Goal: Information Seeking & Learning: Learn about a topic

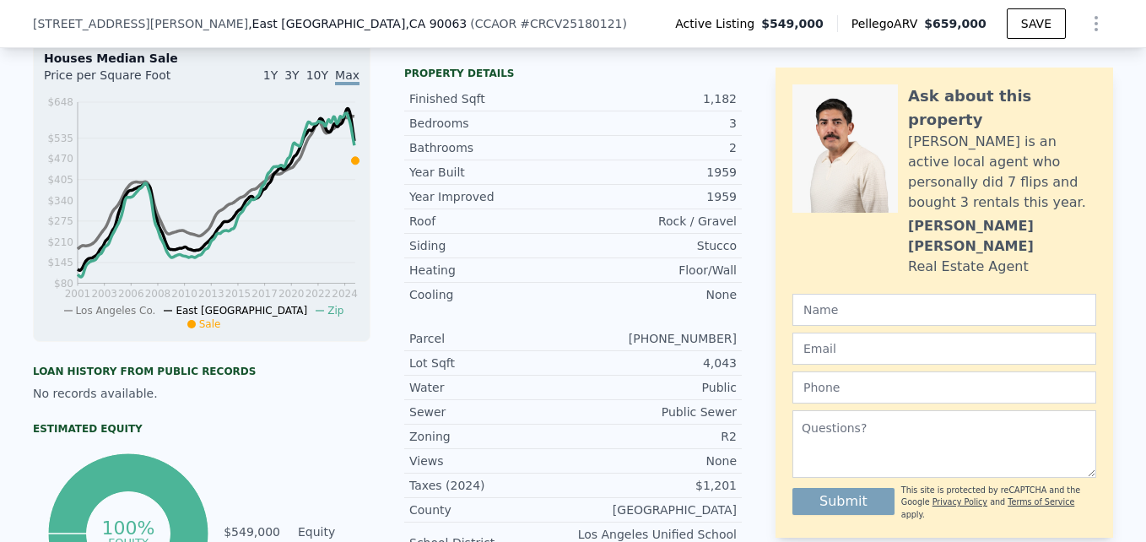
scroll to position [1581, 0]
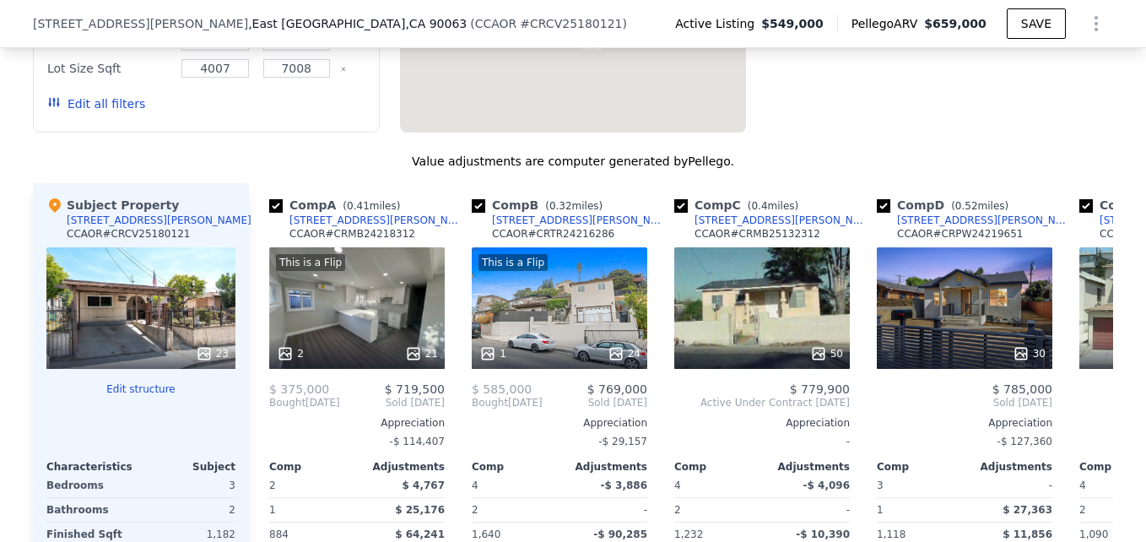
click at [436, 396] on span "$ 719,500" at bounding box center [415, 389] width 60 height 14
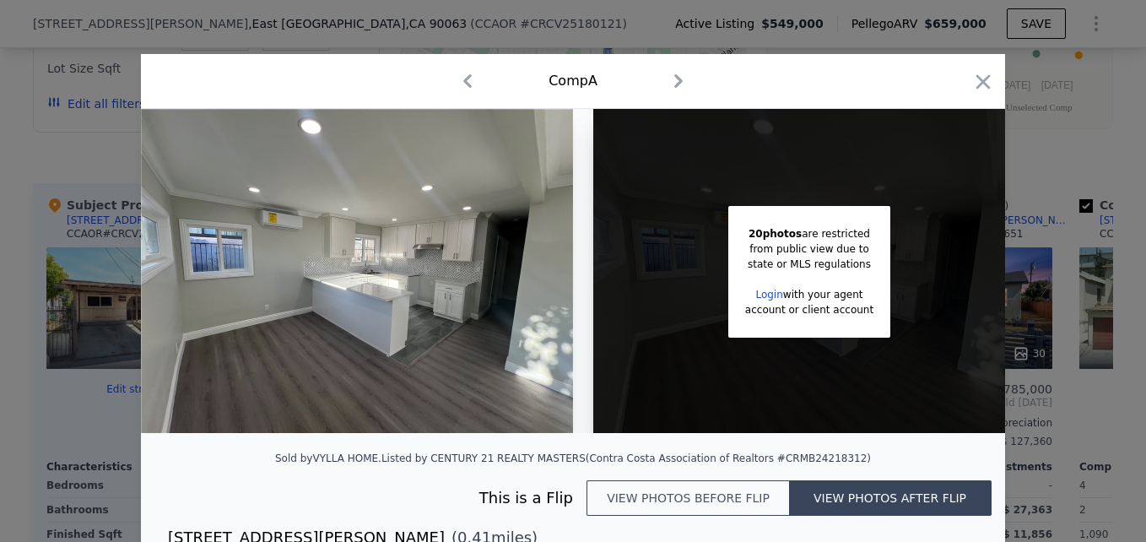
click at [1086, 119] on div at bounding box center [573, 271] width 1146 height 542
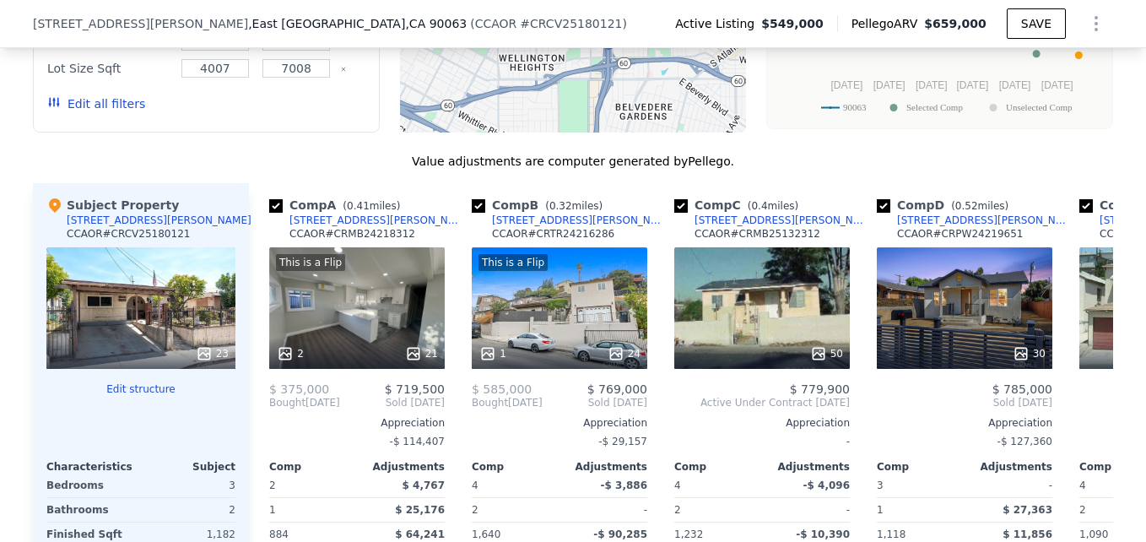
scroll to position [1324, 0]
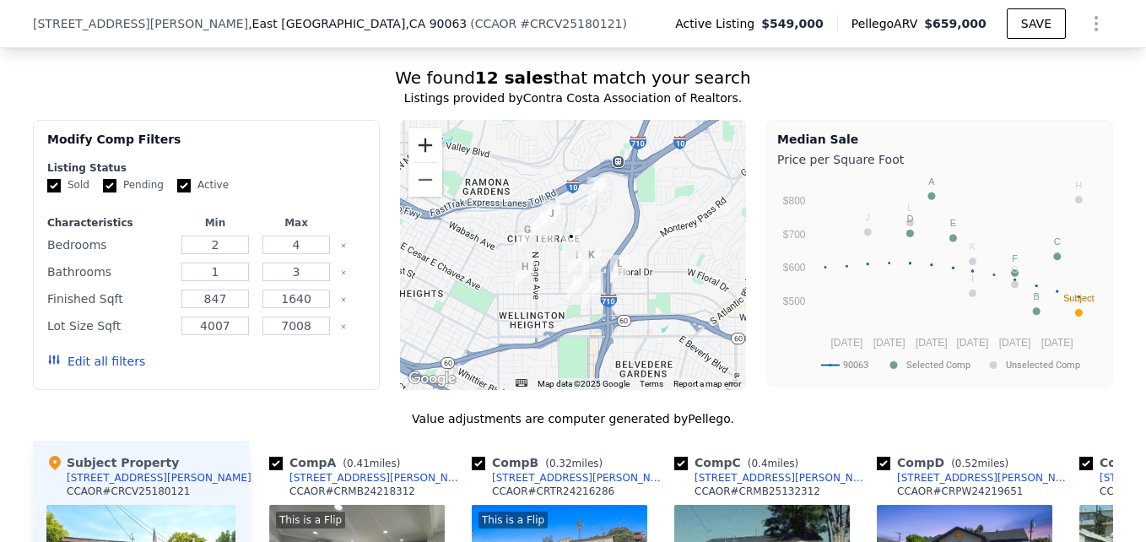
click at [408, 153] on button "Zoom in" at bounding box center [425, 145] width 34 height 34
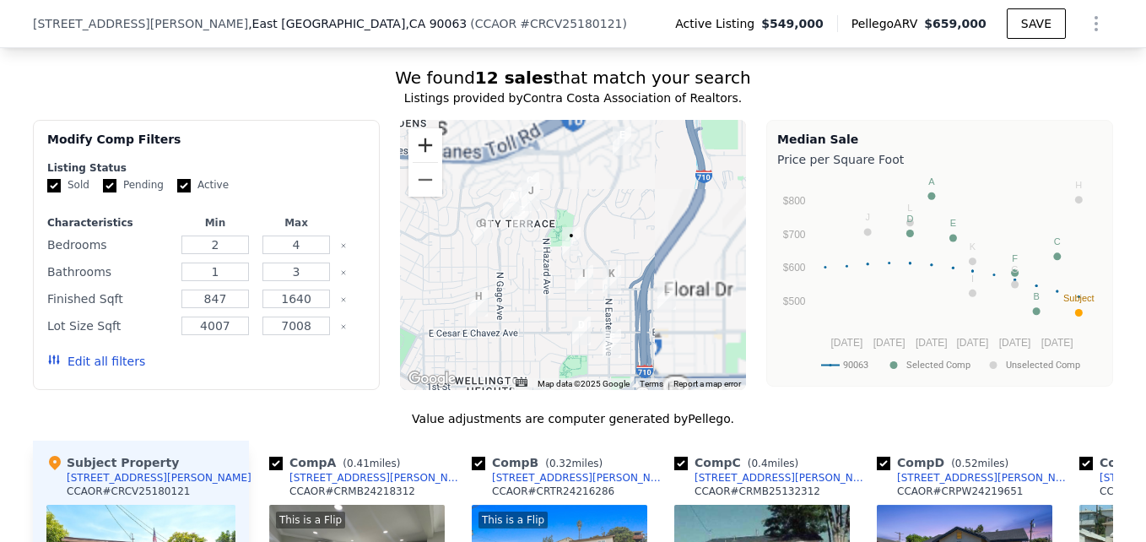
click at [408, 153] on button "Zoom in" at bounding box center [425, 145] width 34 height 34
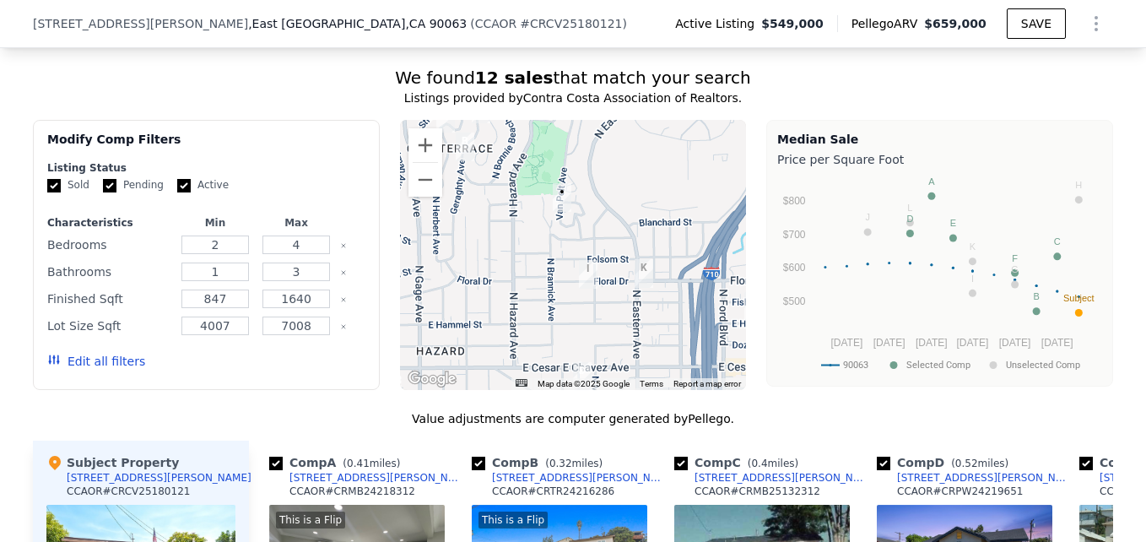
drag, startPoint x: 578, startPoint y: 268, endPoint x: 571, endPoint y: 224, distance: 45.2
click at [571, 224] on div at bounding box center [573, 255] width 347 height 270
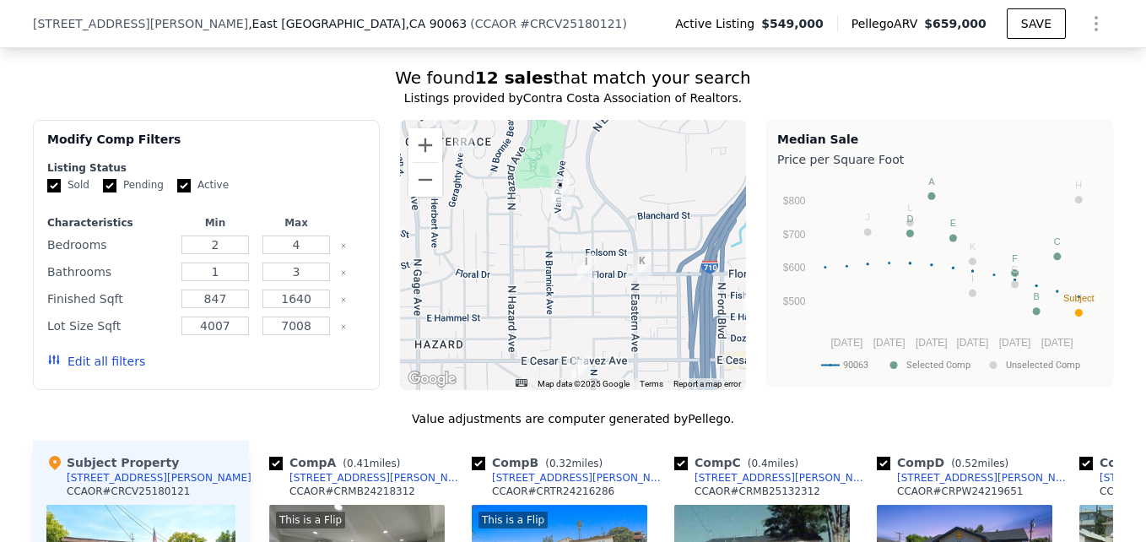
drag, startPoint x: 650, startPoint y: 343, endPoint x: 648, endPoint y: 333, distance: 9.4
click at [648, 333] on div at bounding box center [573, 255] width 347 height 270
click at [423, 197] on button "Zoom out" at bounding box center [425, 180] width 34 height 34
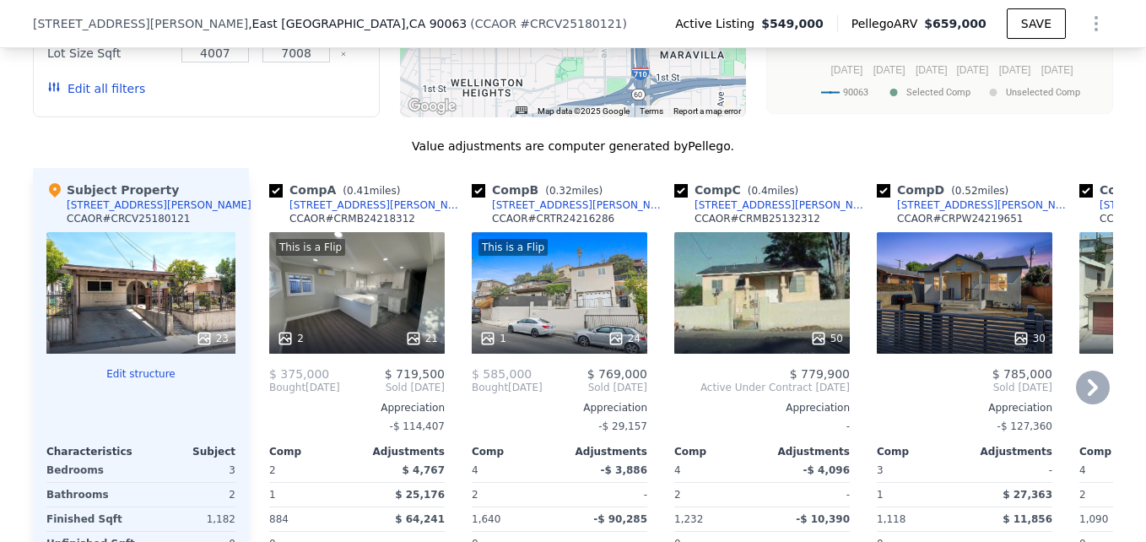
scroll to position [1596, 0]
